Goal: Transaction & Acquisition: Obtain resource

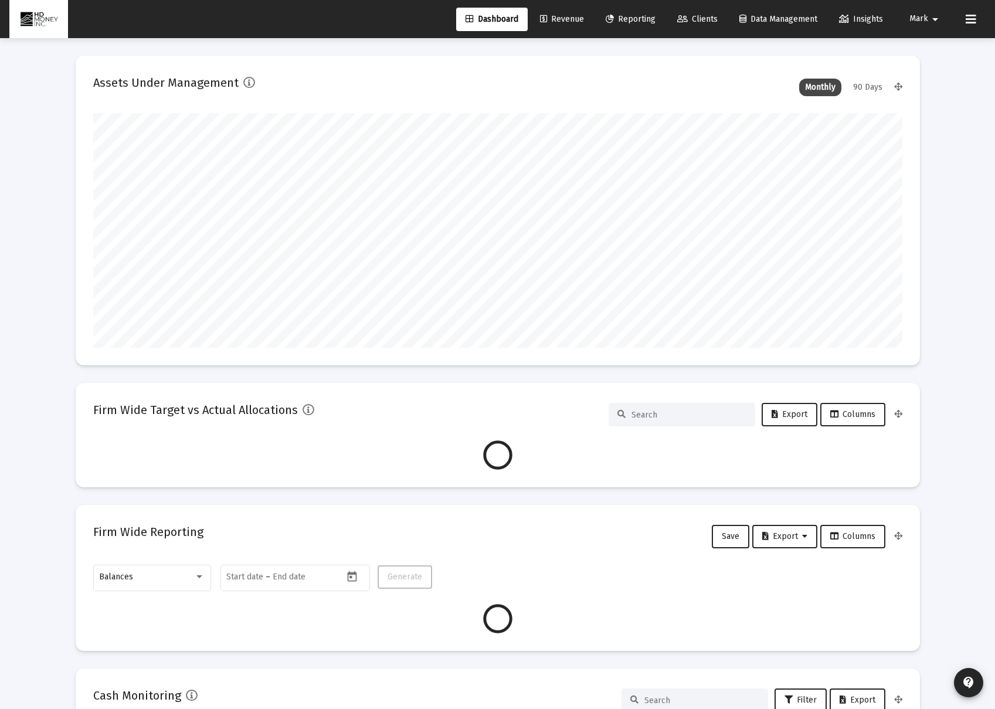
scroll to position [235, 809]
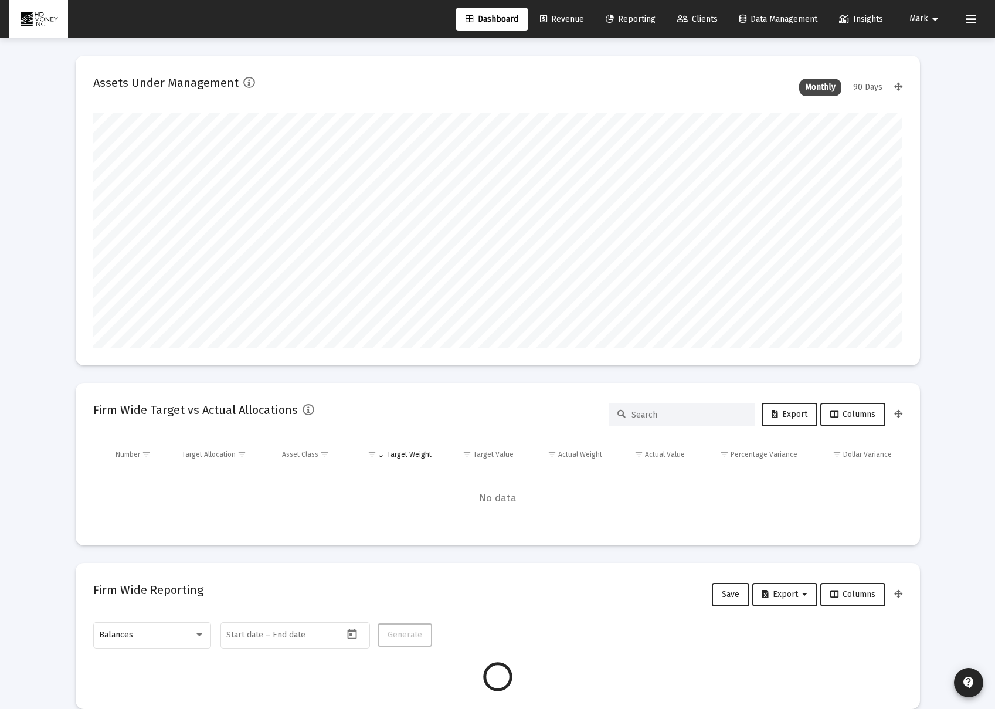
click at [639, 19] on span "Reporting" at bounding box center [631, 19] width 50 height 10
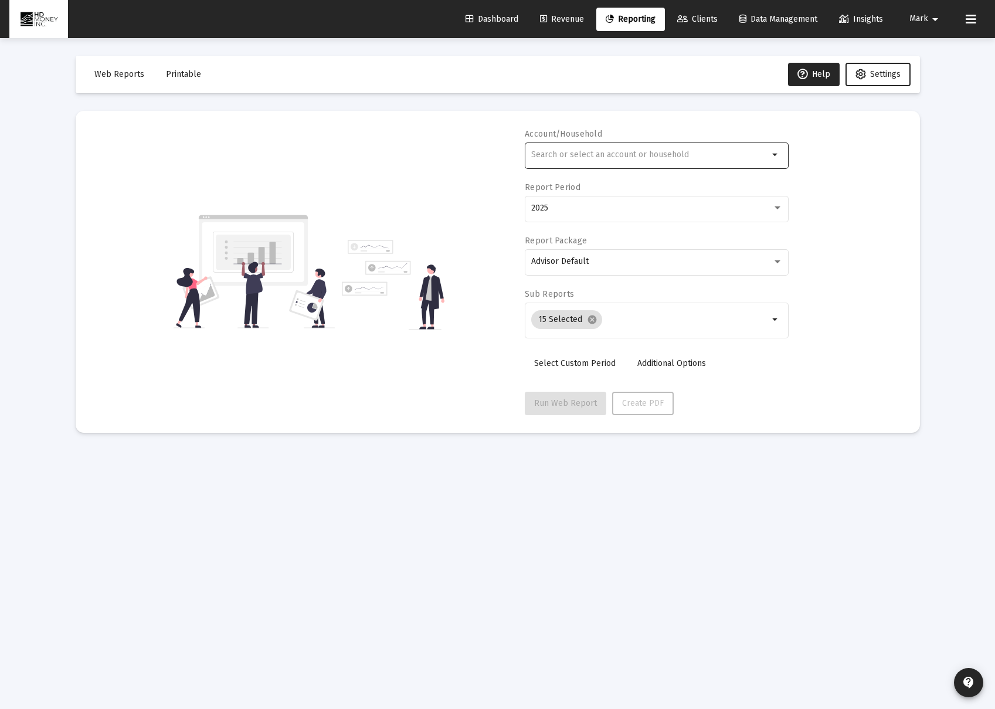
click at [689, 155] on input "text" at bounding box center [649, 154] width 237 height 9
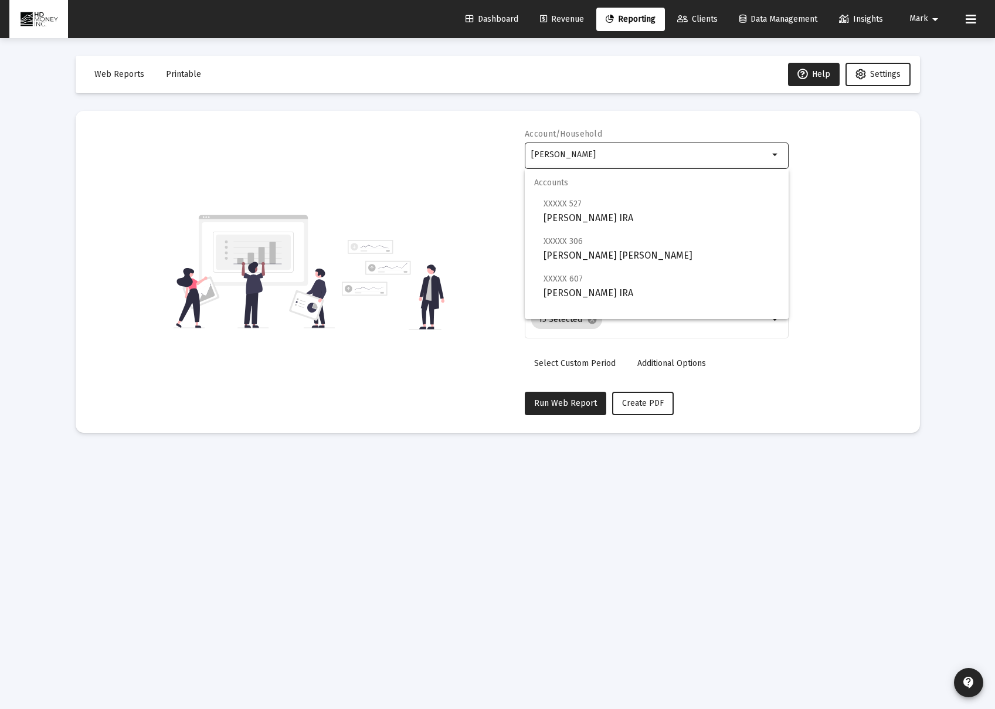
scroll to position [47, 0]
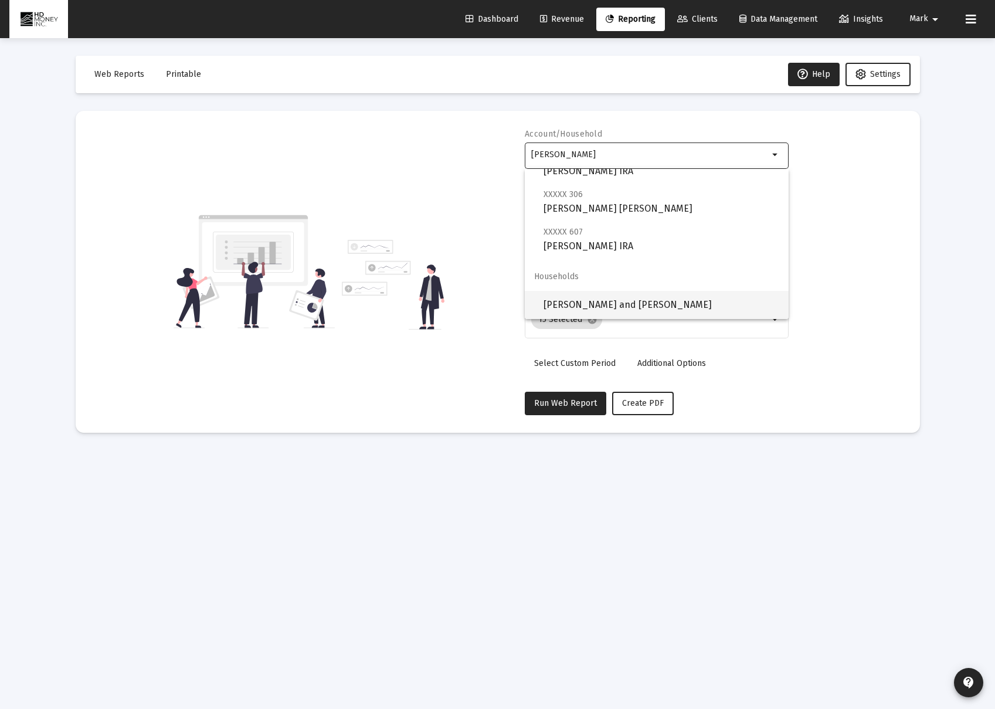
click at [682, 300] on span "[PERSON_NAME] and [PERSON_NAME]" at bounding box center [662, 305] width 236 height 28
type input "[PERSON_NAME] and [PERSON_NAME]"
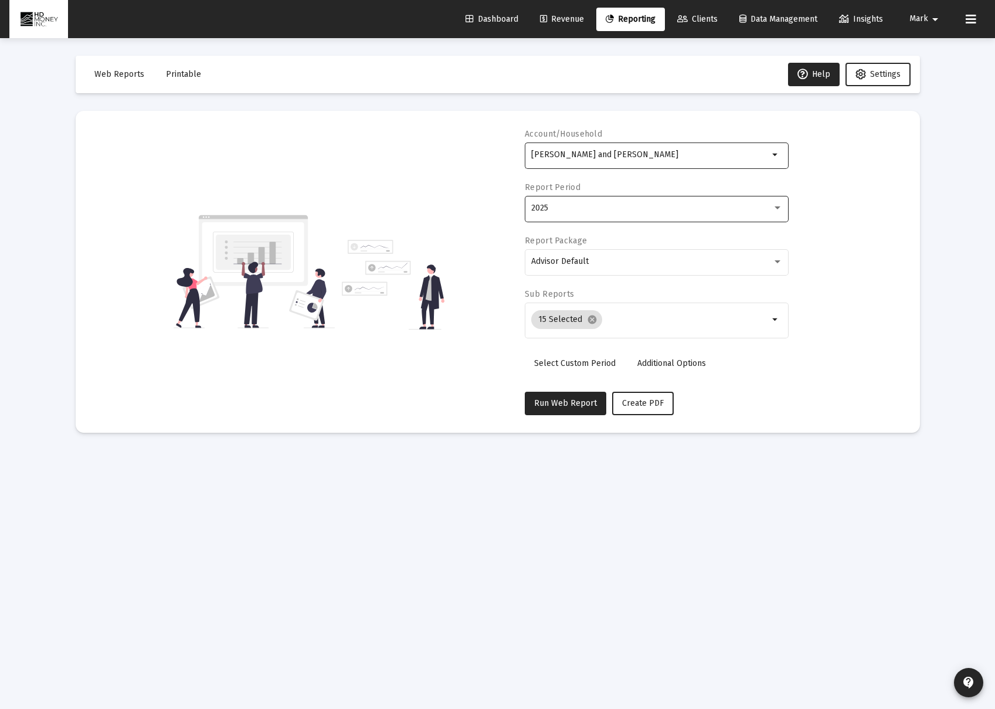
click at [614, 205] on div "2025" at bounding box center [651, 207] width 241 height 9
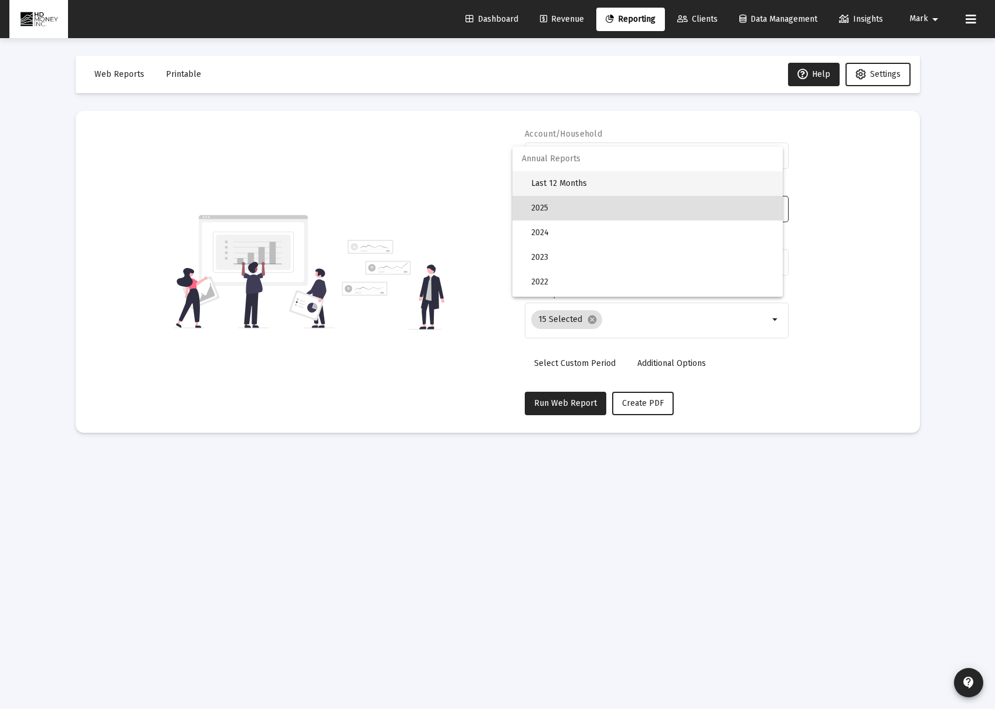
click at [594, 184] on span "Last 12 Months" at bounding box center [652, 183] width 242 height 25
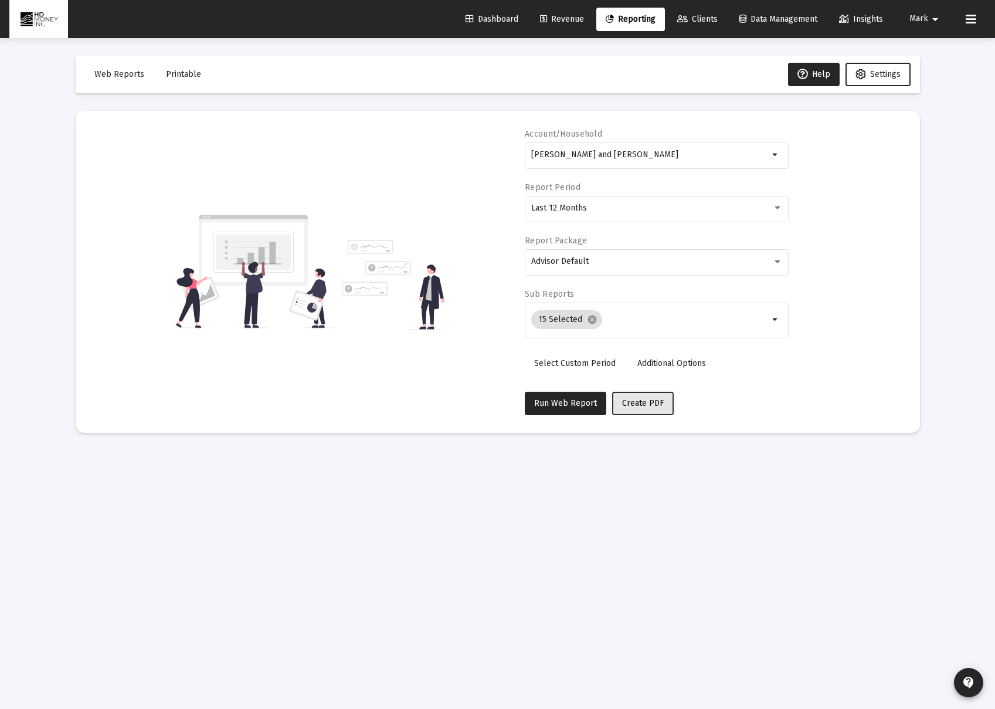
click at [627, 405] on span "Create PDF" at bounding box center [643, 403] width 42 height 10
click at [186, 73] on span "Printable" at bounding box center [183, 74] width 35 height 10
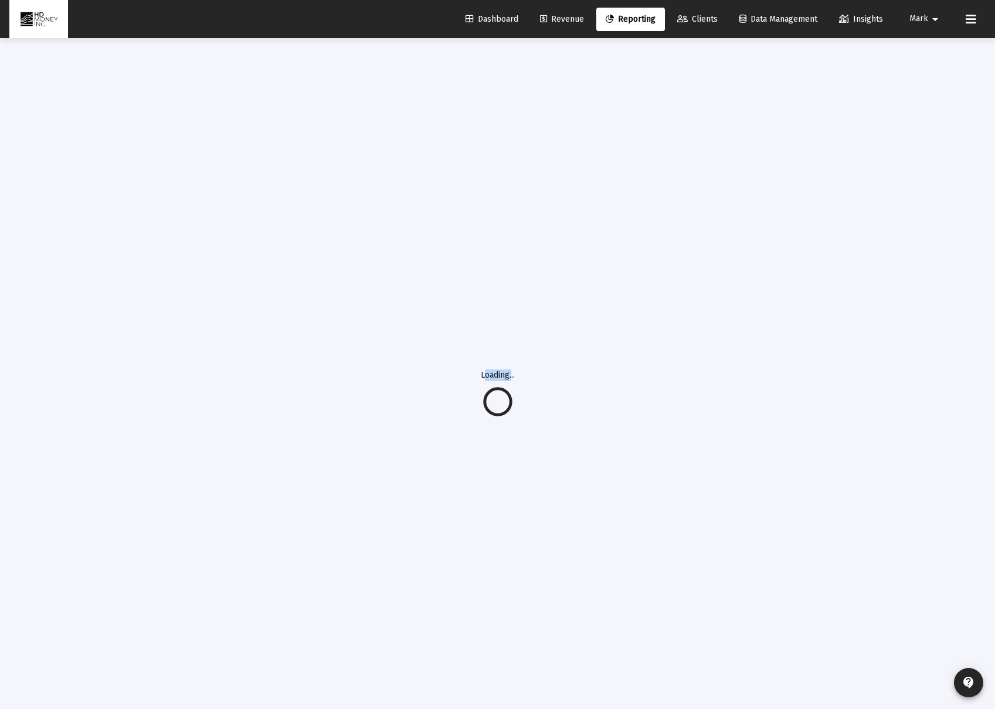
click at [186, 73] on div "Loading..." at bounding box center [498, 392] width 880 height 709
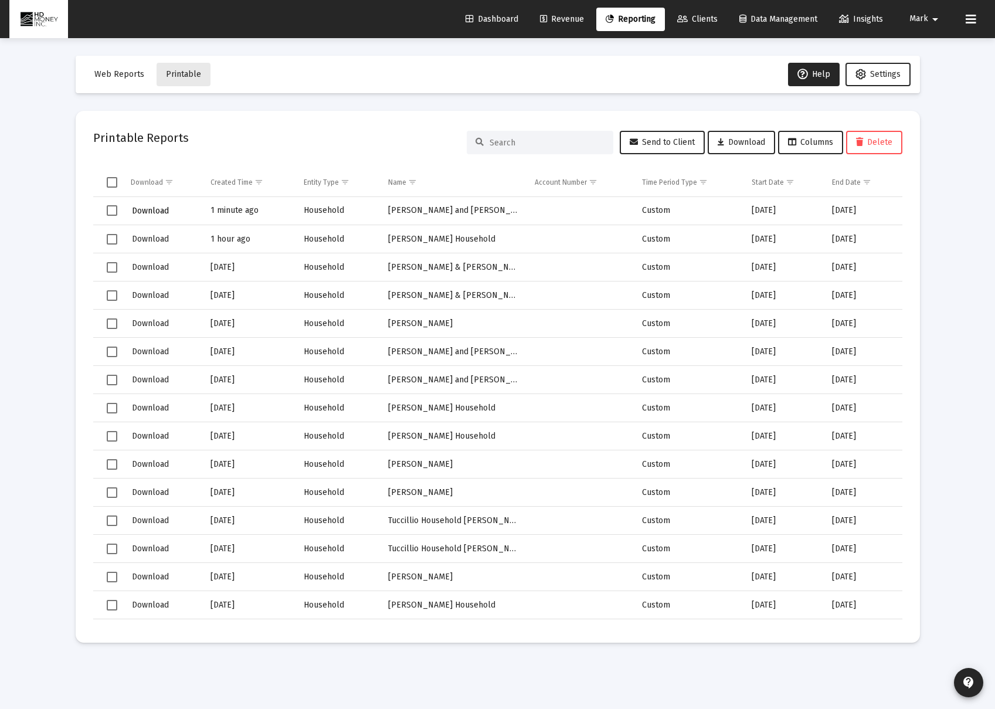
click at [162, 213] on span "Download" at bounding box center [150, 211] width 37 height 10
